Goal: Understand process/instructions: Learn how to perform a task or action

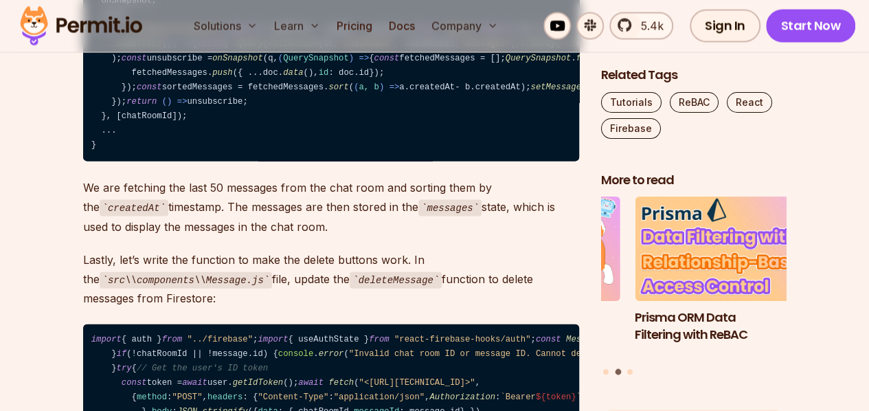
scroll to position [17011, 0]
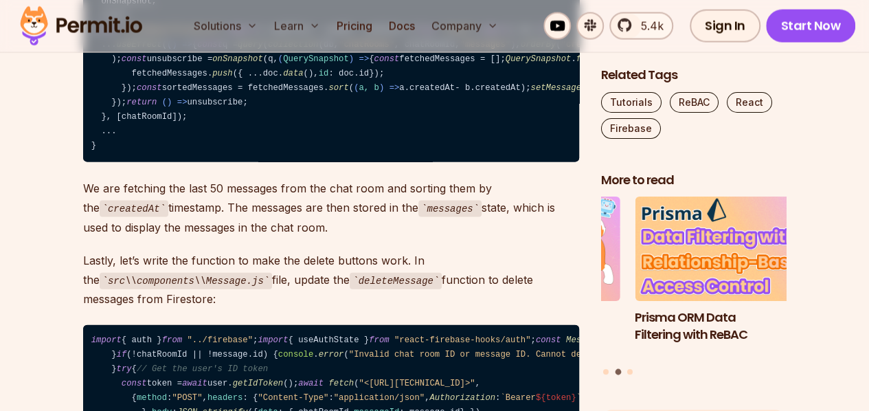
copy code "firebase emulators: start --only functions"
